Goal: Task Accomplishment & Management: Complete application form

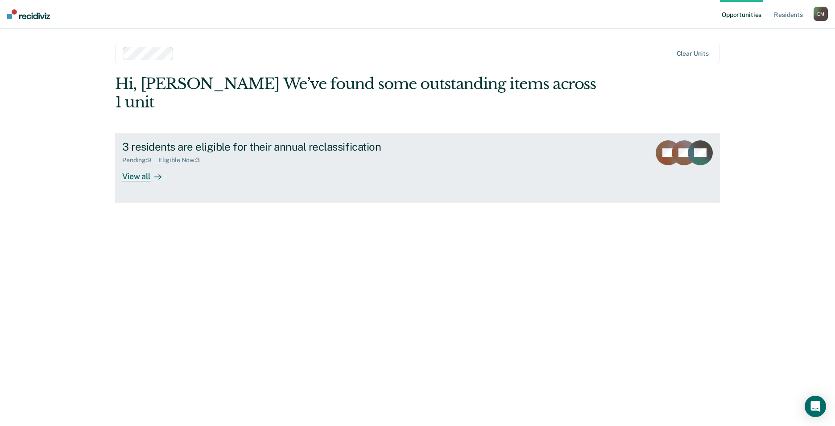
click at [149, 164] on div "View all" at bounding box center [147, 172] width 50 height 17
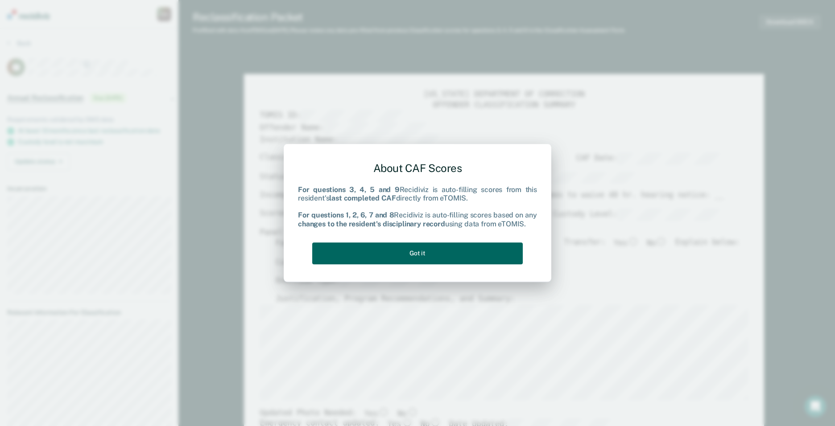
click at [423, 249] on button "Got it" at bounding box center [417, 254] width 211 height 22
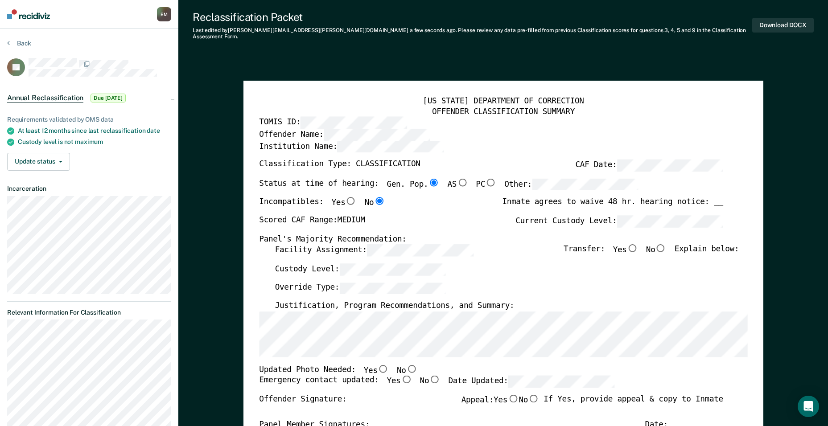
drag, startPoint x: 611, startPoint y: 305, endPoint x: 693, endPoint y: 304, distance: 81.6
click at [687, 292] on div "Override Type:" at bounding box center [507, 291] width 464 height 19
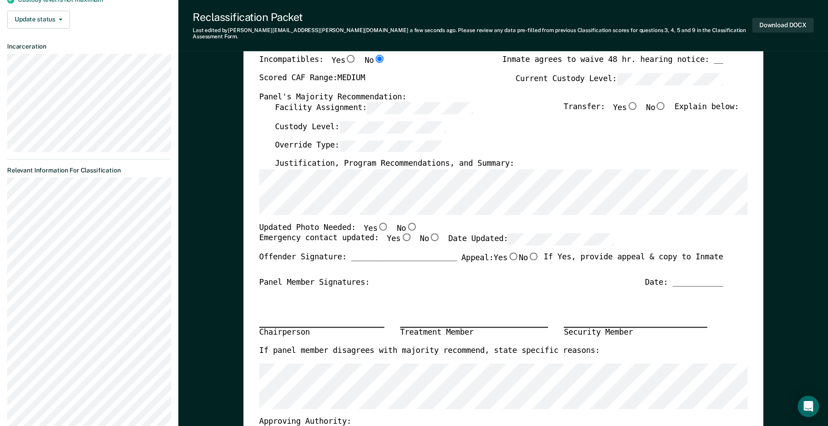
scroll to position [89, 0]
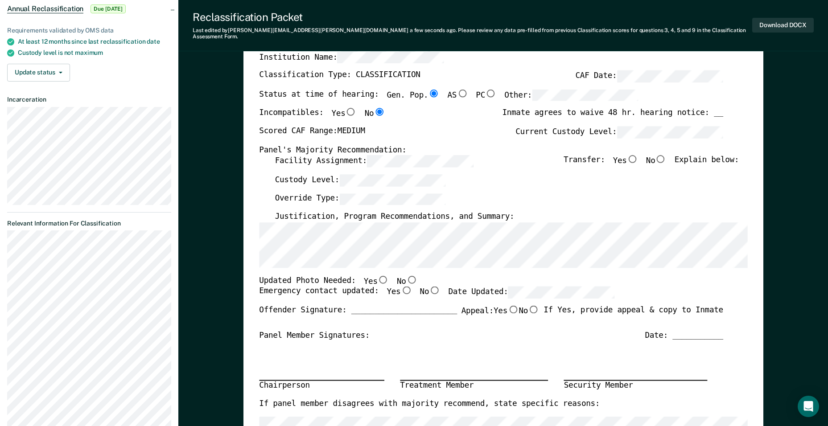
click at [568, 185] on div "Custody Level:" at bounding box center [507, 183] width 464 height 19
click at [666, 155] on input "No" at bounding box center [661, 159] width 12 height 8
type textarea "x"
radio input "true"
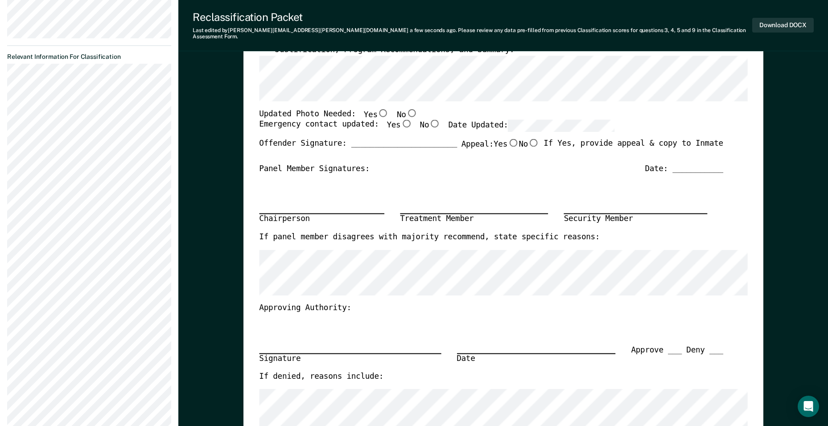
scroll to position [223, 0]
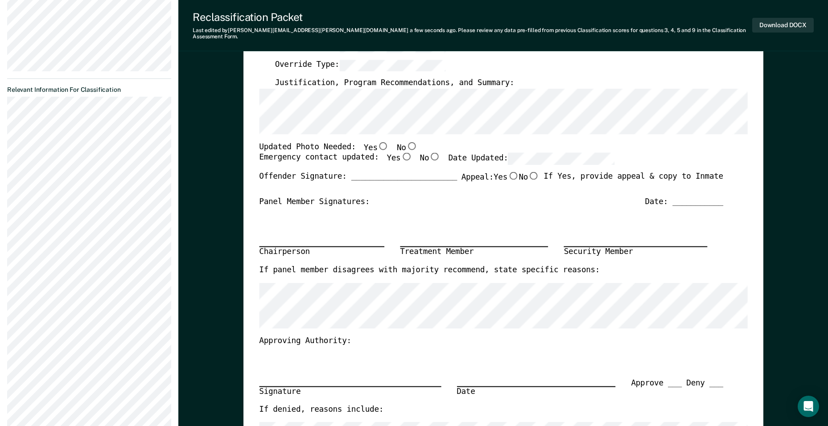
click at [406, 142] on input "No" at bounding box center [412, 146] width 12 height 8
type textarea "x"
radio input "true"
click at [401, 153] on input "Yes" at bounding box center [407, 157] width 12 height 8
type textarea "x"
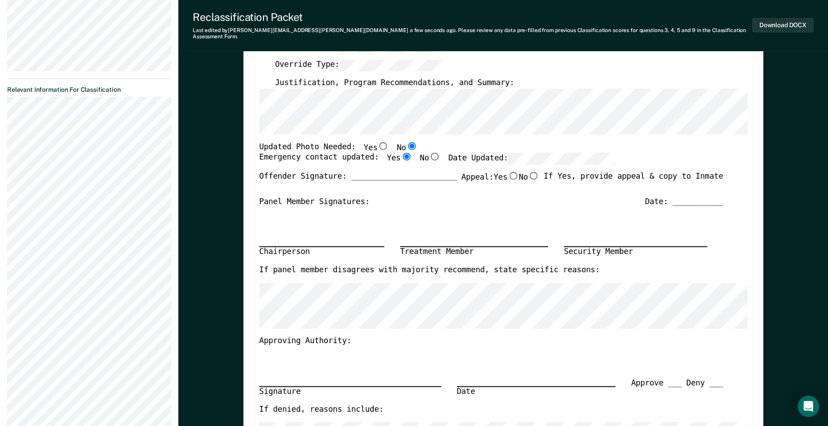
radio input "true"
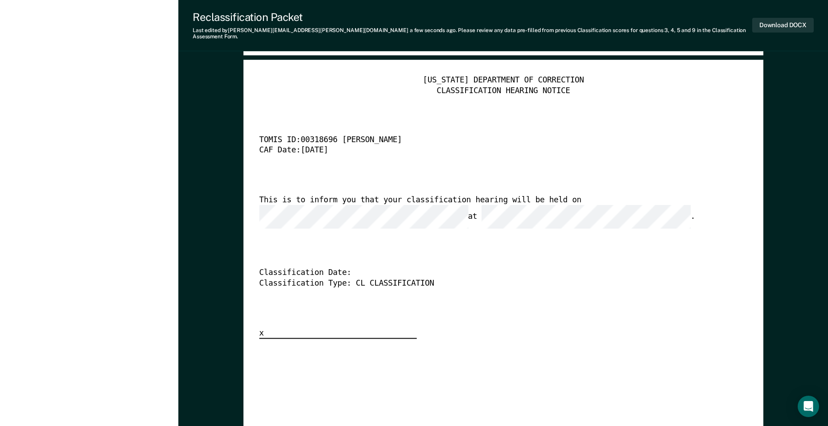
scroll to position [2141, 0]
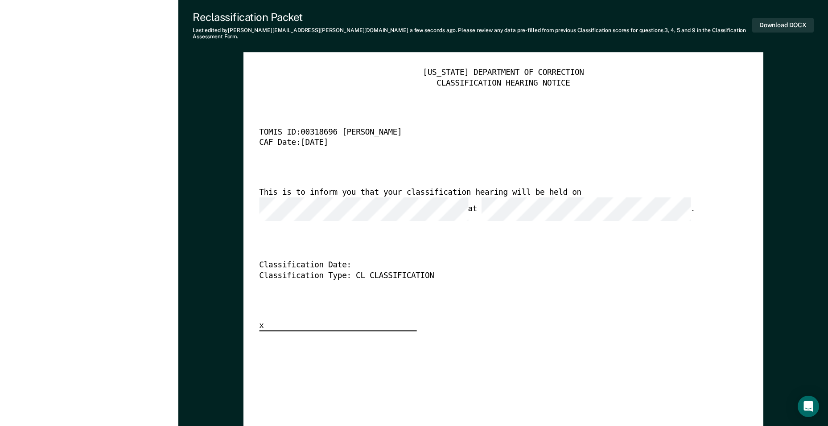
drag, startPoint x: 624, startPoint y: 318, endPoint x: 669, endPoint y: 174, distance: 150.5
click at [625, 318] on div "[US_STATE] DEPARTMENT OF CORRECTION CLASSIFICATION HEARING NOTICE TOMIS ID: 003…" at bounding box center [503, 391] width 488 height 646
click at [765, 20] on button "Download DOCX" at bounding box center [783, 25] width 62 height 15
type textarea "x"
